Goal: Task Accomplishment & Management: Manage account settings

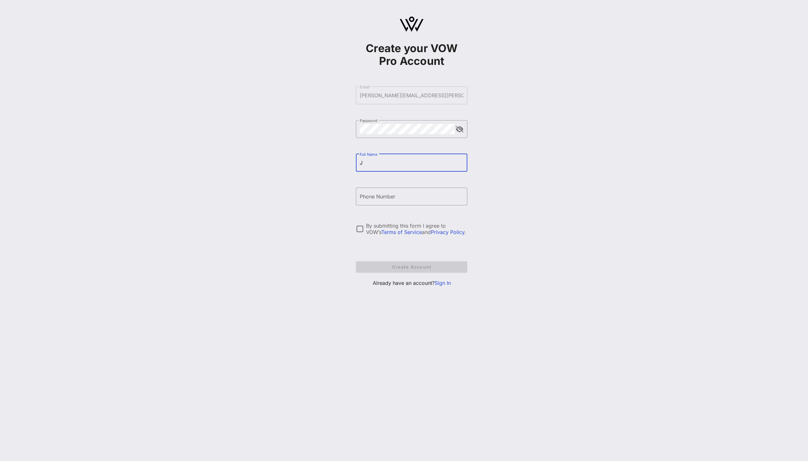
type input "[PERSON_NAME]"
drag, startPoint x: 372, startPoint y: 192, endPoint x: 312, endPoint y: 191, distance: 60.0
click at [314, 191] on div "Create your VOW Pro Account ​ Email [PERSON_NAME][EMAIL_ADDRESS][PERSON_NAME][D…" at bounding box center [411, 154] width 793 height 308
type input "[PHONE_NUMBER]"
click at [361, 232] on div at bounding box center [360, 228] width 11 height 11
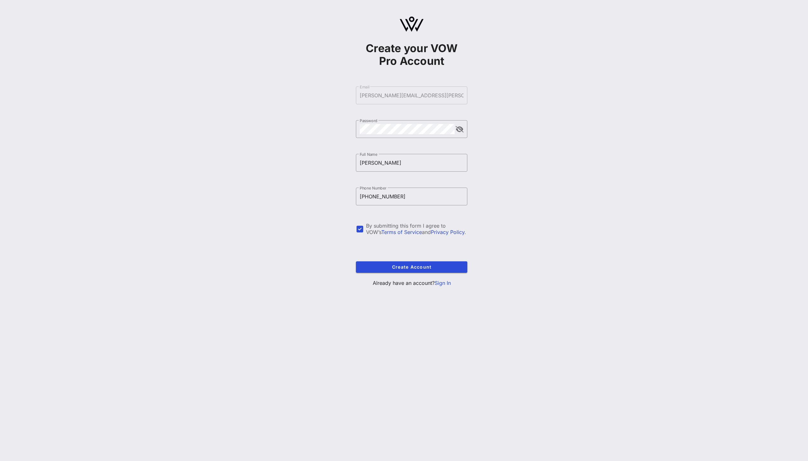
click at [444, 267] on link "Sign In" at bounding box center [443, 283] width 16 height 6
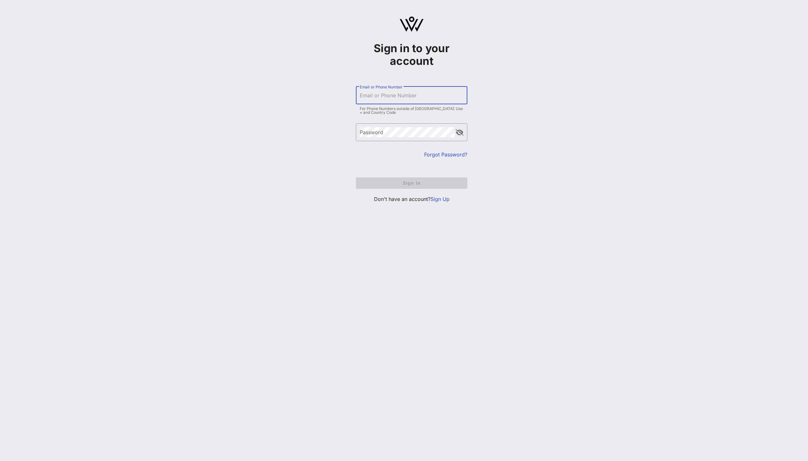
click at [395, 98] on input "Email or Phone Number" at bounding box center [412, 95] width 104 height 10
type input "[PERSON_NAME][EMAIL_ADDRESS][PERSON_NAME][DOMAIN_NAME]"
click at [419, 181] on span "Sign In" at bounding box center [411, 182] width 101 height 5
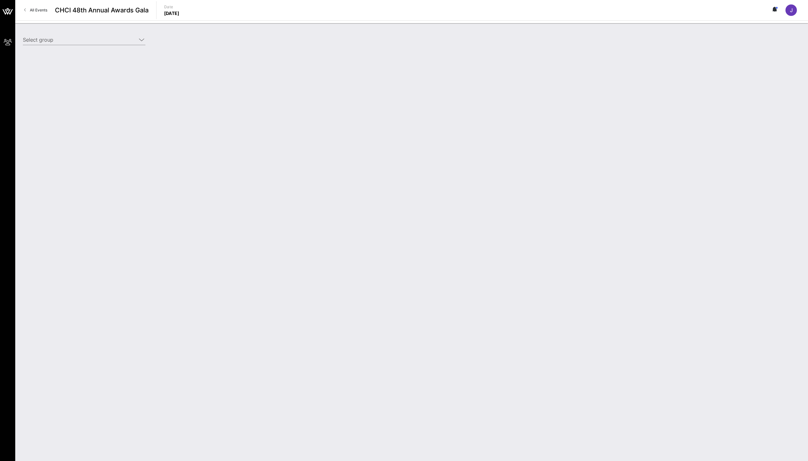
type input "CHCI Webinar Test (CHCI) [[PERSON_NAME], [PERSON_NAME][EMAIL_ADDRESS][PERSON_NA…"
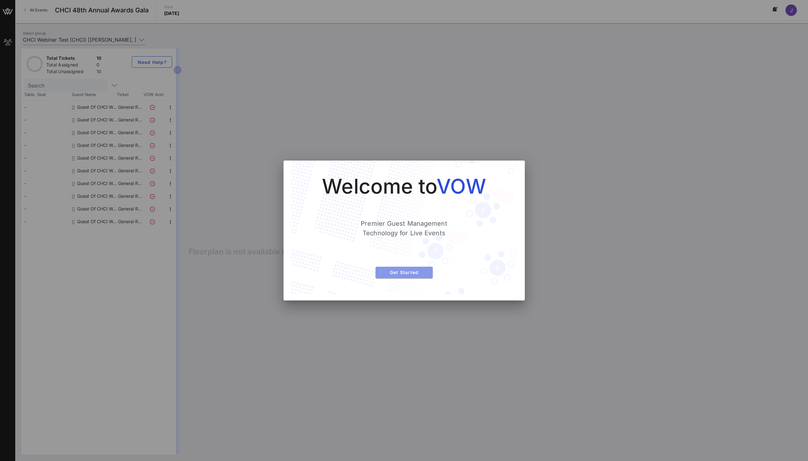
click at [410, 267] on span "Get Started" at bounding box center [404, 271] width 47 height 5
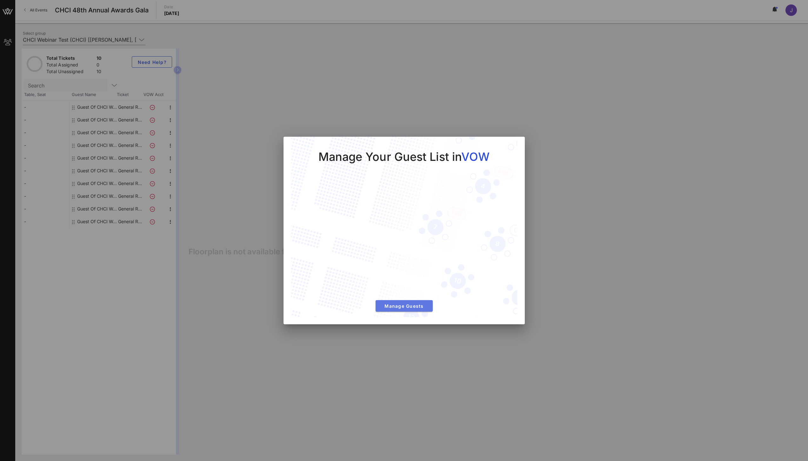
click at [428, 267] on button "Manage Guests" at bounding box center [404, 305] width 57 height 11
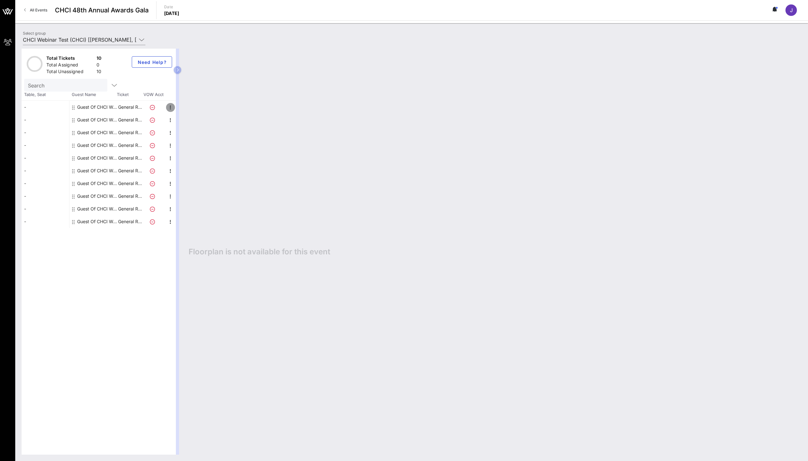
click at [169, 107] on icon "button" at bounding box center [171, 108] width 8 height 8
click at [186, 112] on div "Edit" at bounding box center [186, 109] width 13 height 10
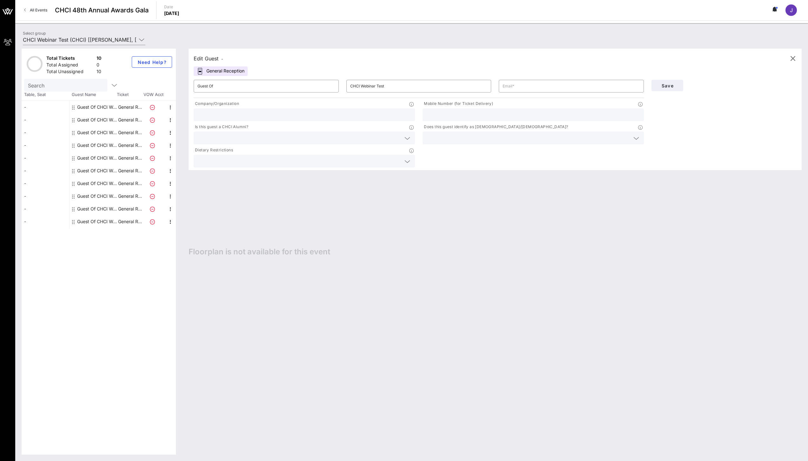
click at [346, 110] on div at bounding box center [305, 114] width 214 height 13
click at [535, 87] on input "text" at bounding box center [572, 86] width 138 height 10
click at [299, 130] on div "Is this guest a CHCI Alumni?" at bounding box center [304, 128] width 221 height 8
click at [234, 91] on input "Guest Of" at bounding box center [267, 86] width 138 height 10
click at [520, 85] on input "text" at bounding box center [572, 86] width 138 height 10
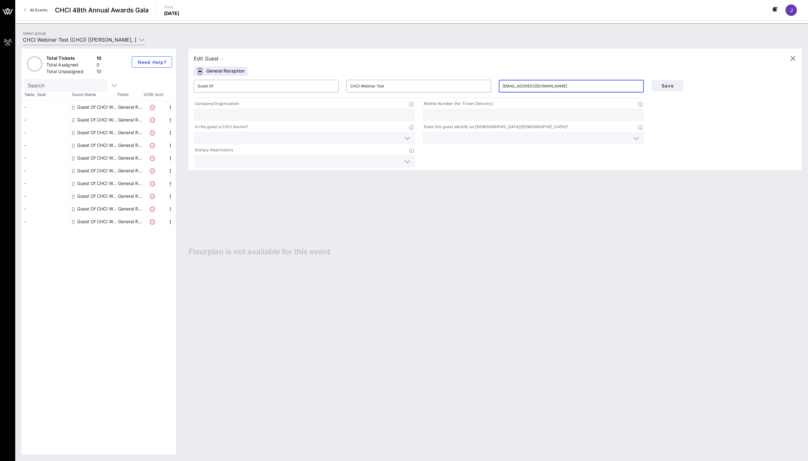
type input "[EMAIL_ADDRESS][DOMAIN_NAME]"
click at [511, 111] on input "text" at bounding box center [534, 115] width 214 height 8
